Goal: Use online tool/utility: Use online tool/utility

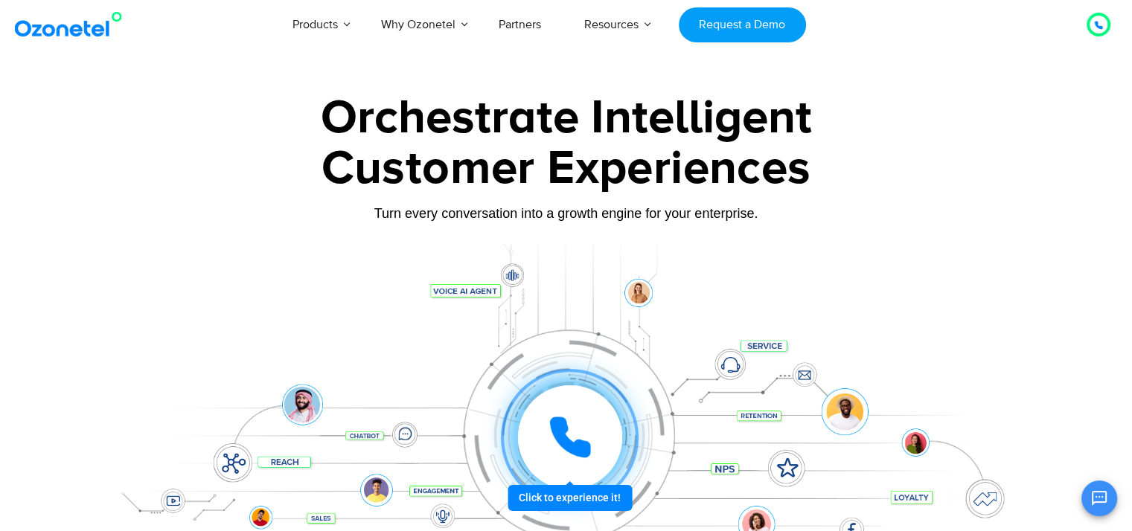
click at [590, 427] on icon at bounding box center [570, 437] width 45 height 45
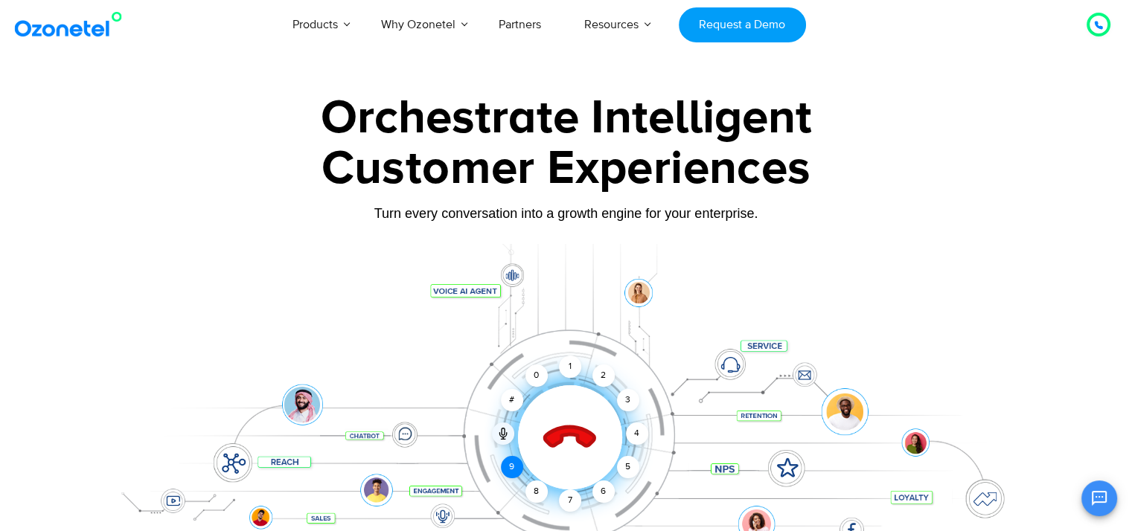
click at [515, 469] on div "9" at bounding box center [512, 467] width 22 height 22
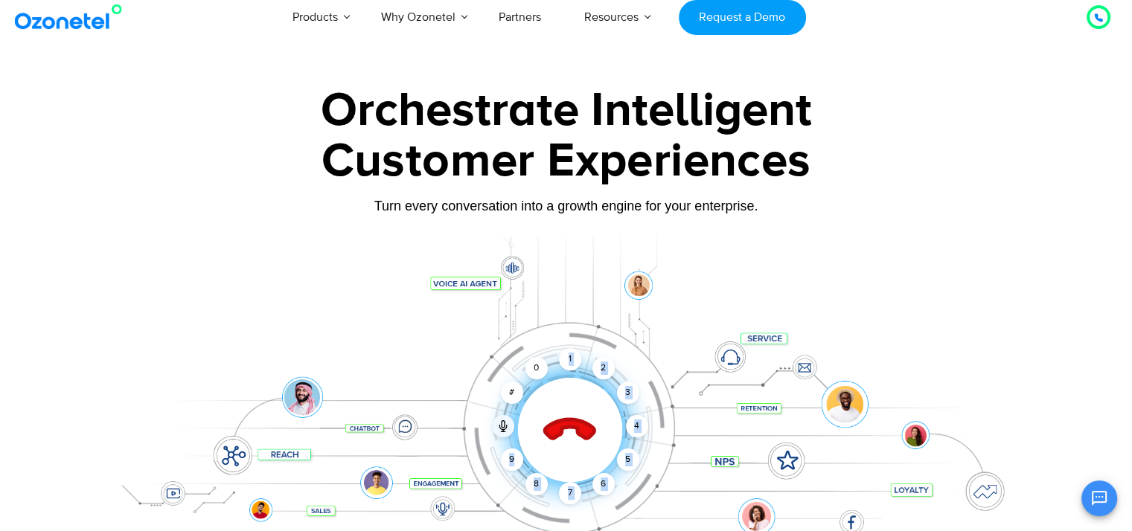
scroll to position [44, 0]
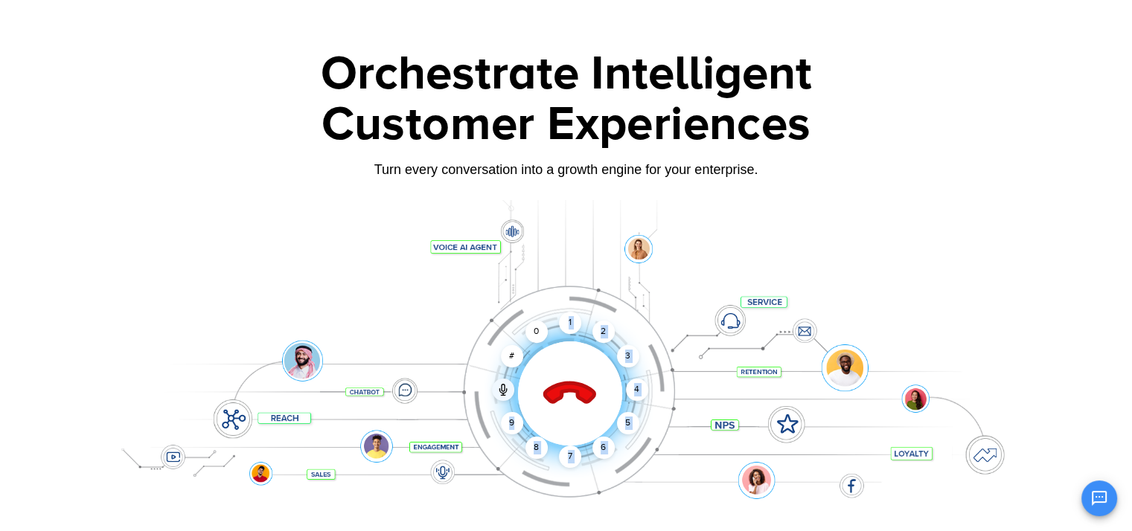
drag, startPoint x: 515, startPoint y: 469, endPoint x: 644, endPoint y: 443, distance: 132.1
click at [644, 443] on div "Click to end call Call connected 1 2 3 4 5 6 7 8 9 # 0" at bounding box center [566, 363] width 930 height 253
click at [510, 420] on div "9" at bounding box center [512, 423] width 22 height 22
click at [518, 423] on div "9" at bounding box center [512, 423] width 22 height 22
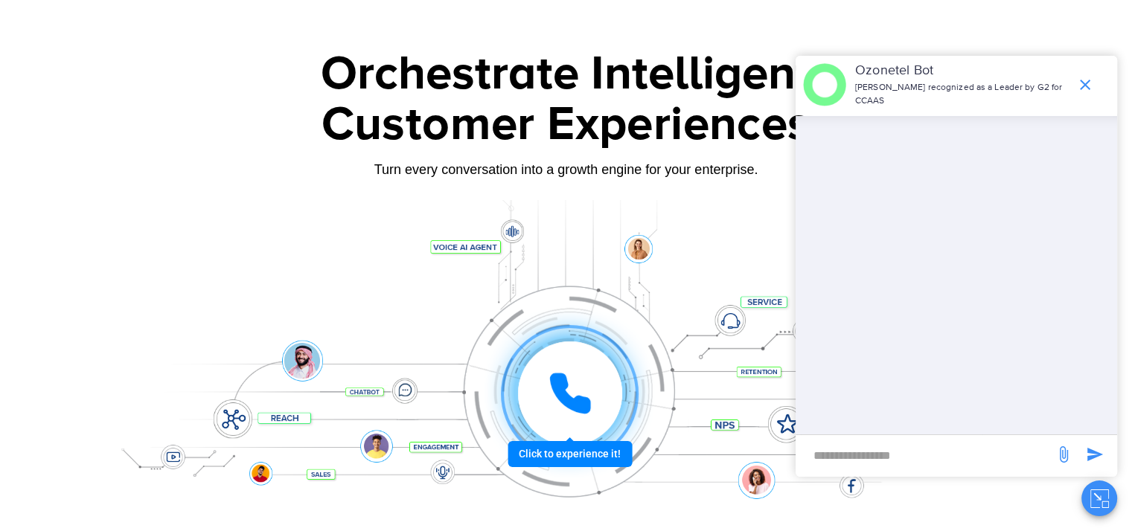
click at [569, 390] on icon at bounding box center [570, 393] width 45 height 45
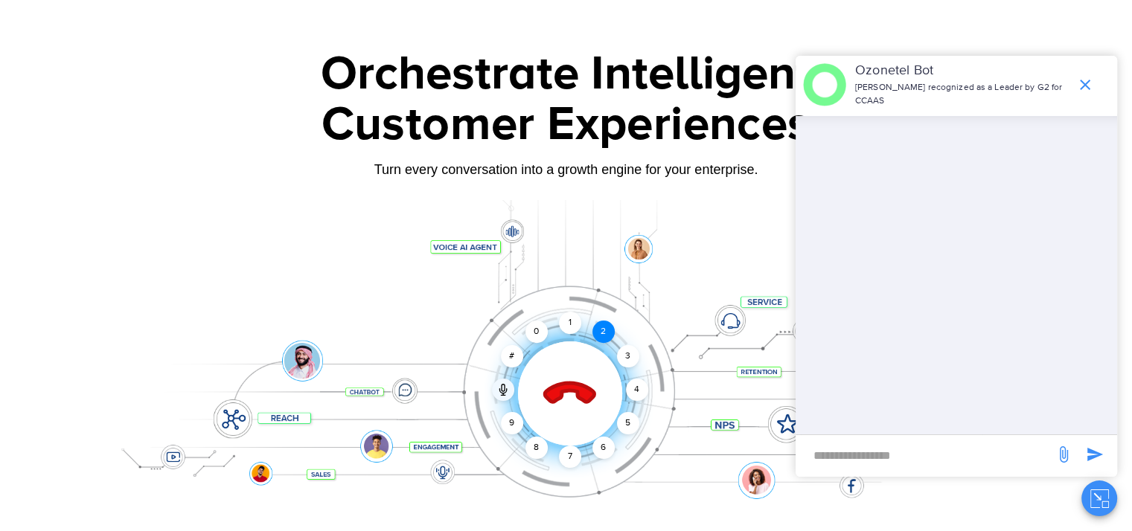
click at [597, 331] on div "2" at bounding box center [603, 332] width 22 height 22
click at [566, 319] on div "1" at bounding box center [570, 323] width 22 height 22
click at [570, 328] on div "1" at bounding box center [570, 323] width 22 height 22
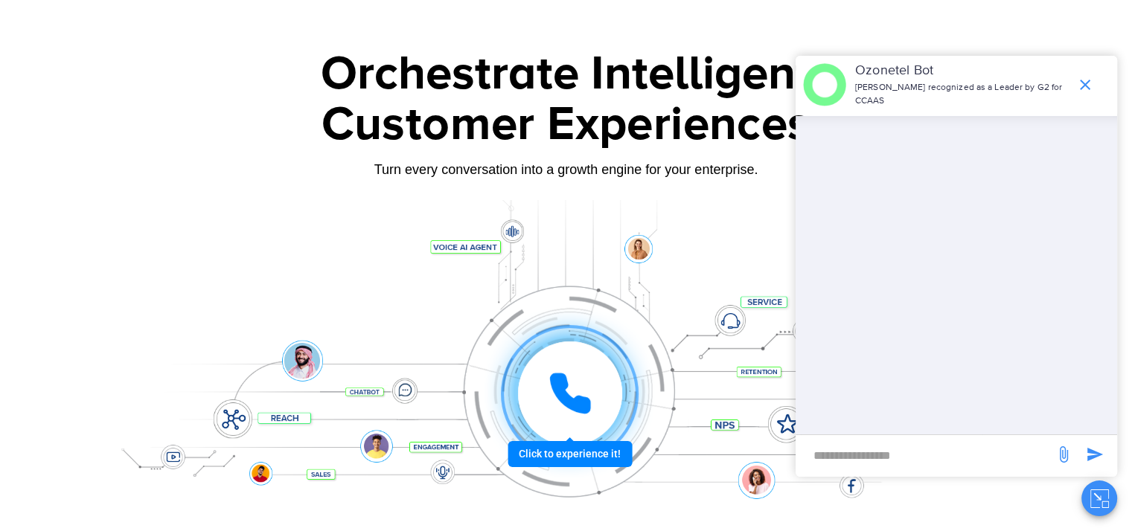
click at [589, 376] on icon at bounding box center [570, 393] width 45 height 45
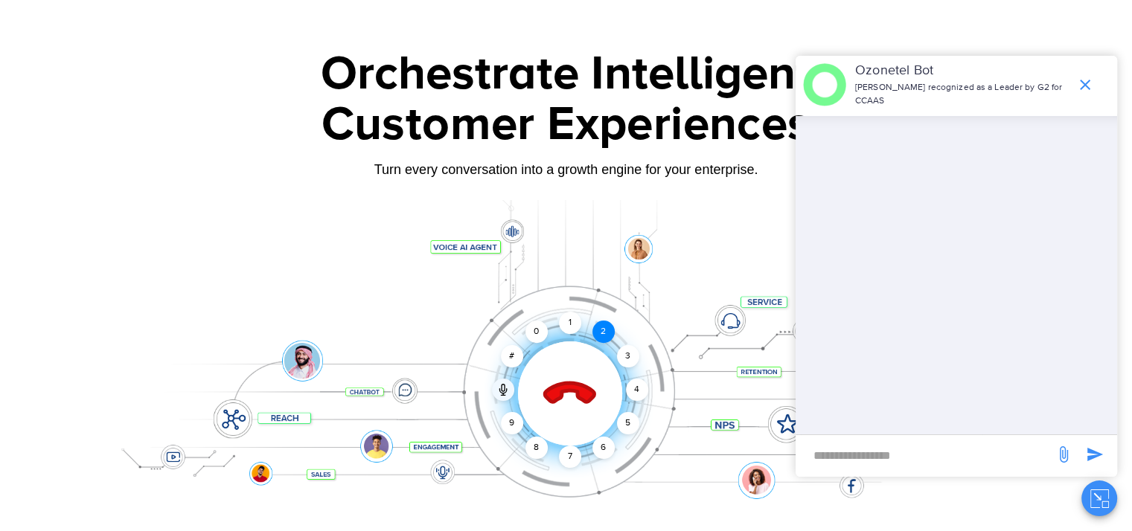
click at [613, 329] on div "2" at bounding box center [603, 332] width 22 height 22
click at [566, 330] on div "1" at bounding box center [570, 323] width 22 height 22
click at [550, 368] on div at bounding box center [569, 393] width 147 height 147
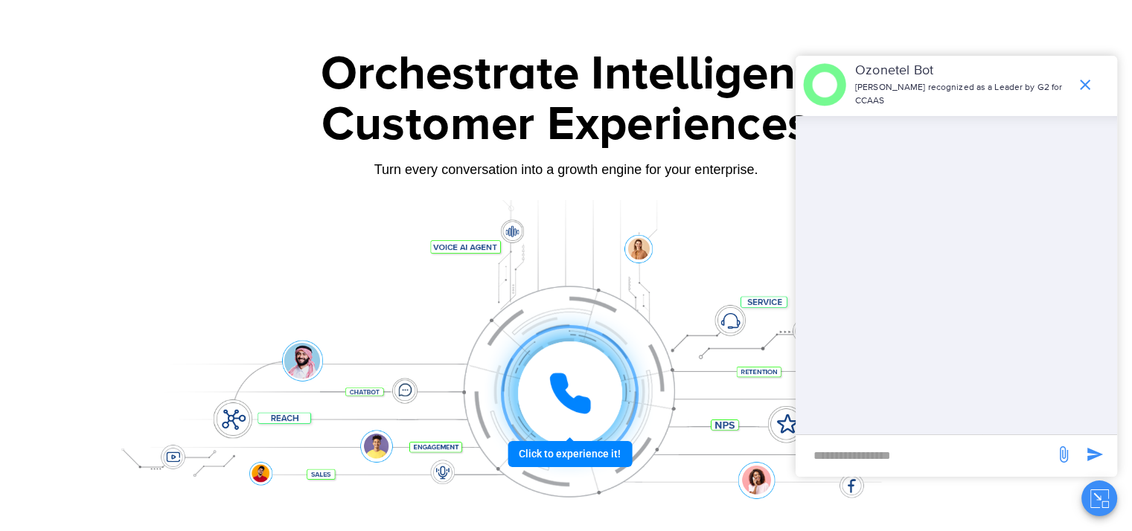
click at [553, 368] on div at bounding box center [570, 394] width 104 height 104
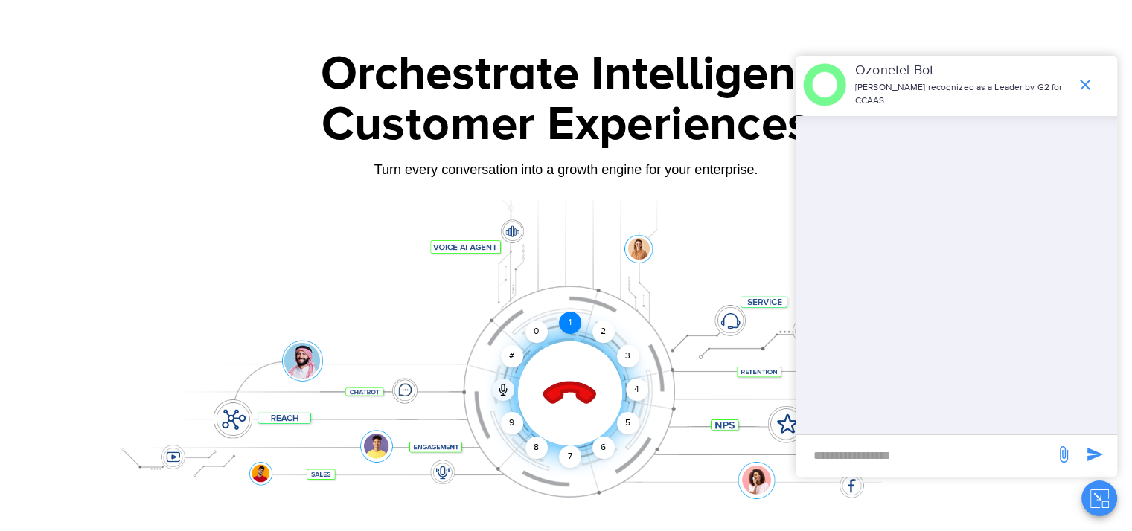
click at [569, 322] on div "1" at bounding box center [570, 323] width 22 height 22
click at [568, 397] on icon at bounding box center [569, 393] width 63 height 63
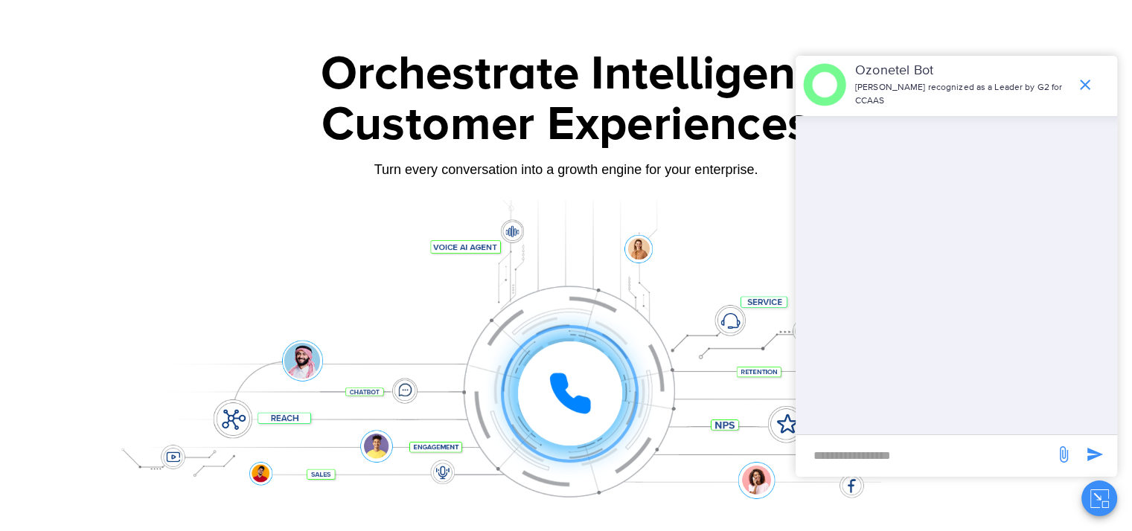
scroll to position [0, 0]
